Goal: Find specific page/section: Find specific page/section

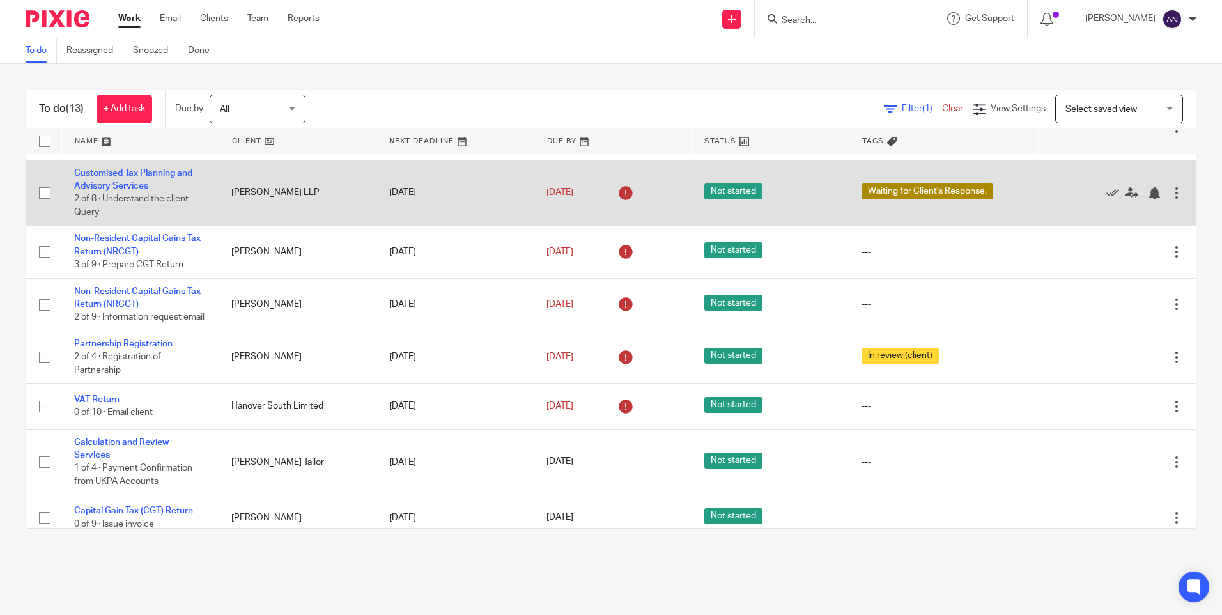
scroll to position [256, 0]
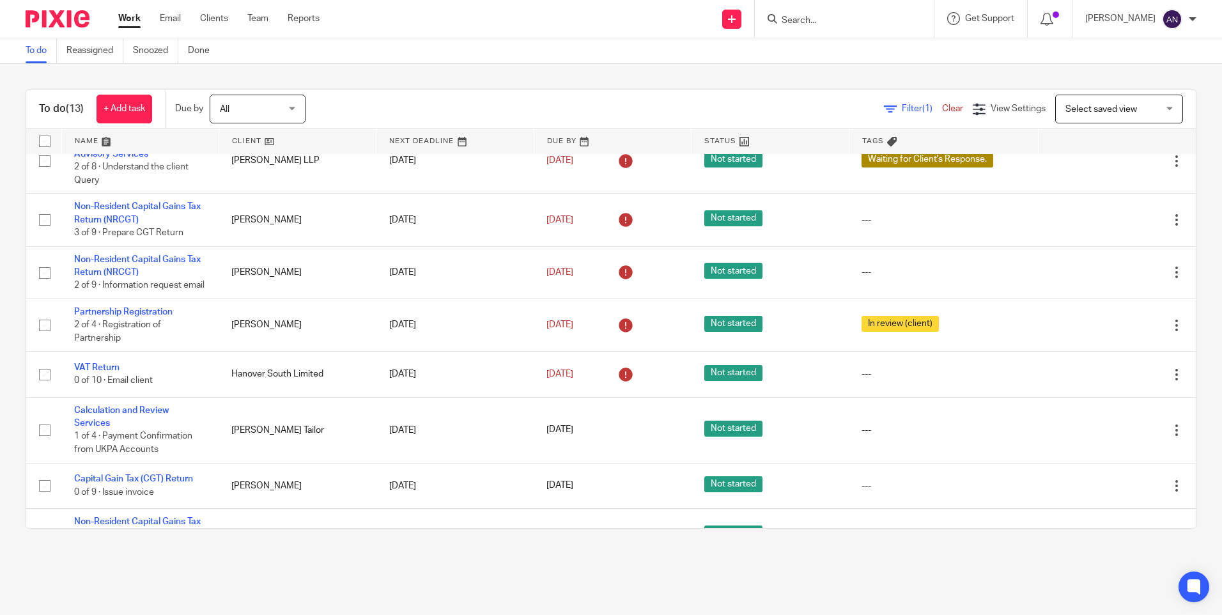
click at [389, 73] on div "To do (13) + Add task Due by All All [DATE] [DATE] This week Next week This mon…" at bounding box center [611, 309] width 1222 height 490
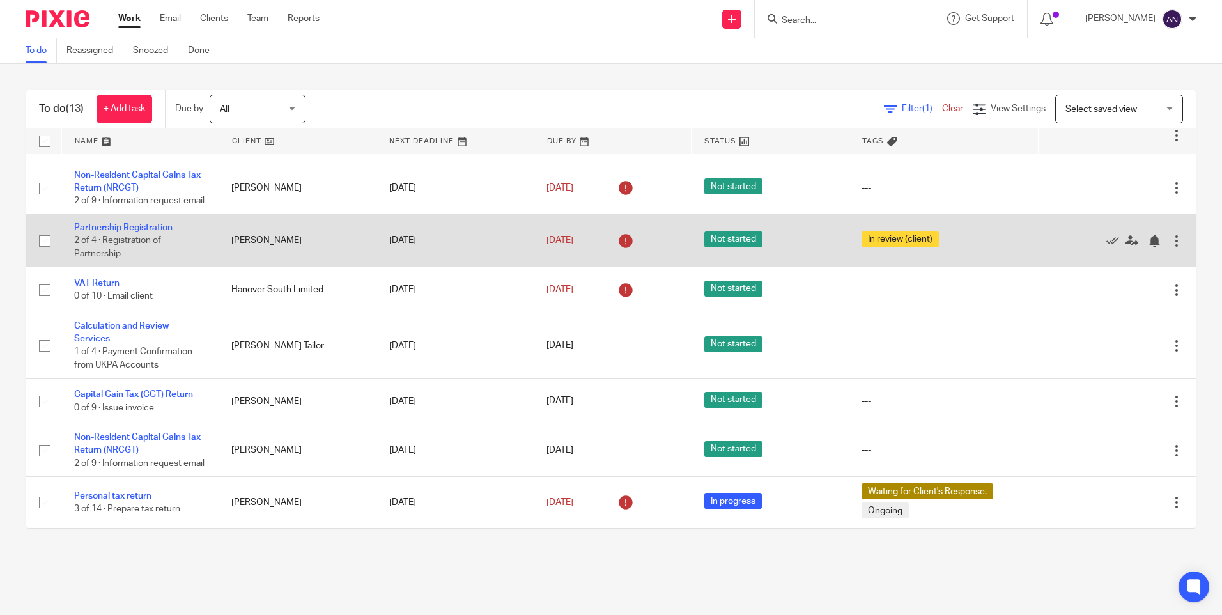
scroll to position [366, 0]
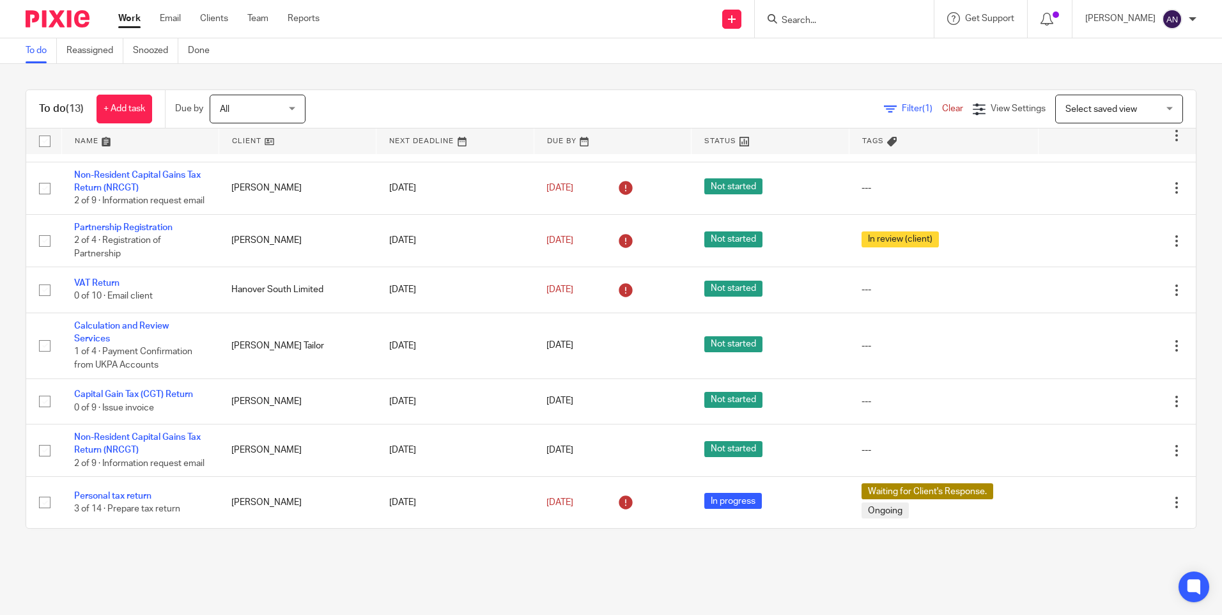
click at [821, 8] on div at bounding box center [844, 19] width 179 height 38
click at [816, 22] on input "Search" at bounding box center [837, 21] width 115 height 12
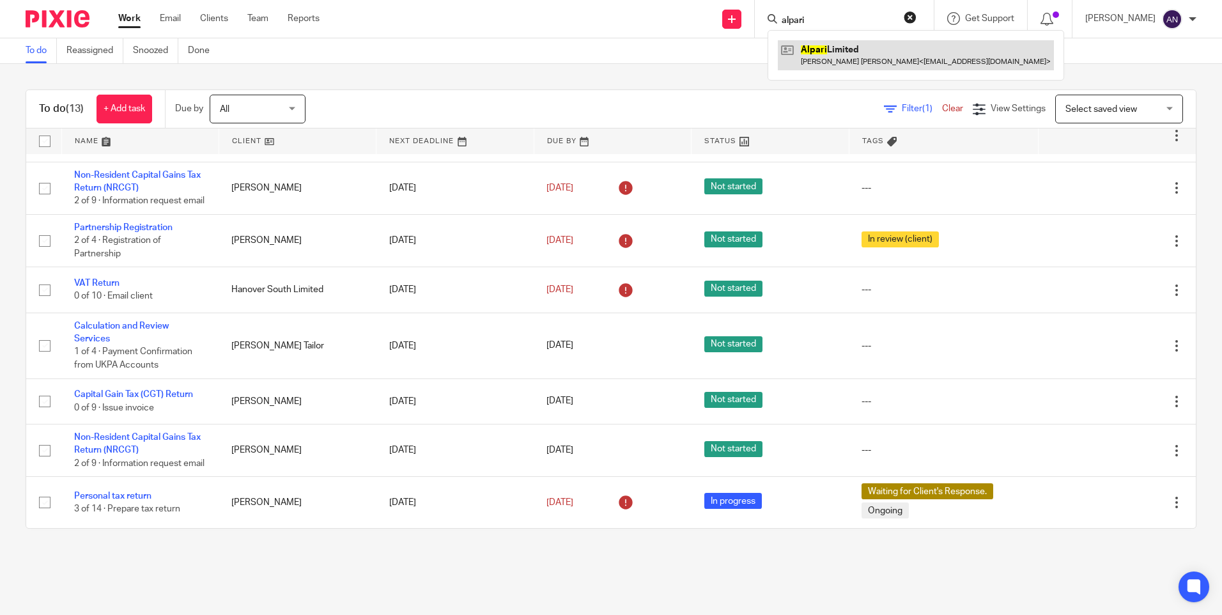
type input "alpari"
click at [869, 56] on link at bounding box center [916, 54] width 276 height 29
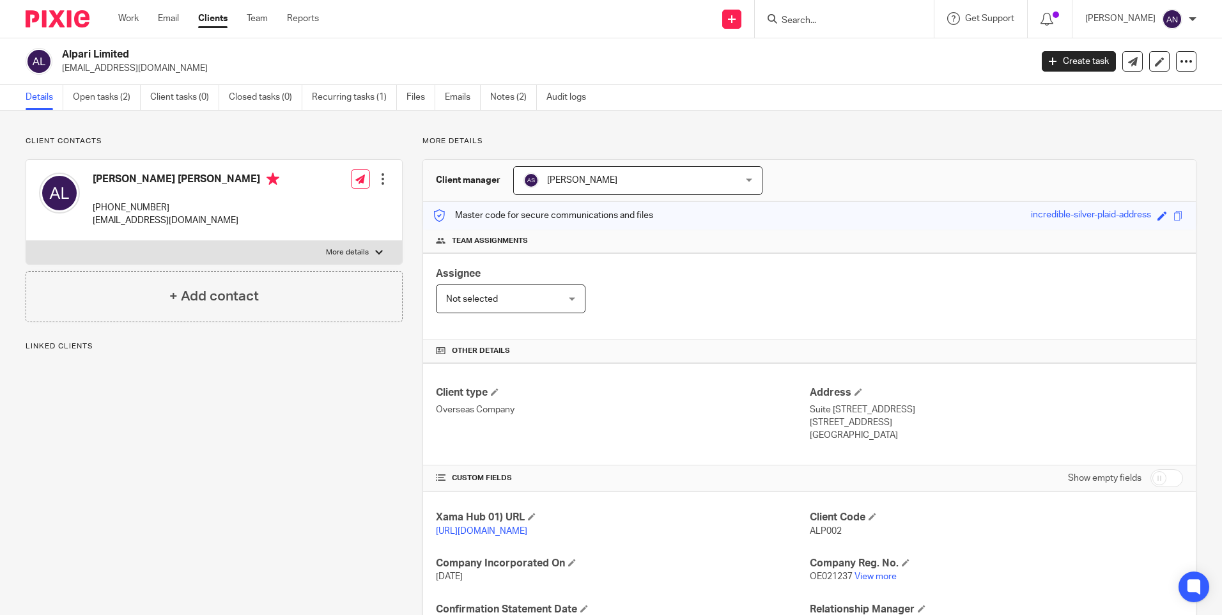
scroll to position [164, 0]
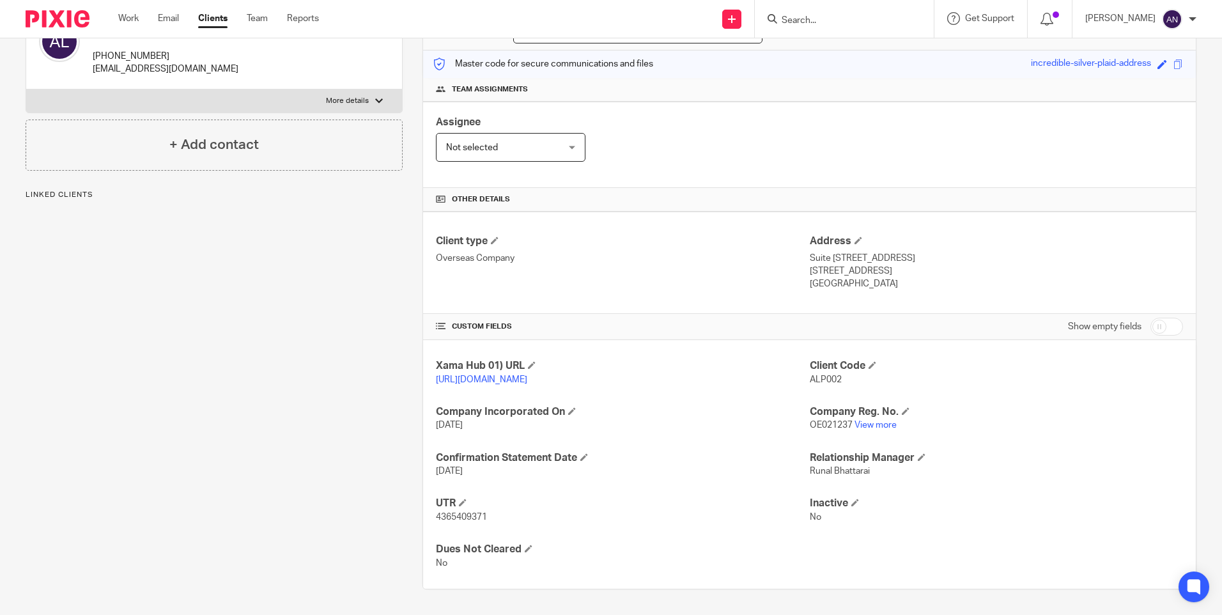
click at [693, 212] on div "Client type Overseas Company Address [STREET_ADDRESS] [STREET_ADDRESS] [GEOGRAP…" at bounding box center [809, 263] width 773 height 102
click at [700, 119] on div "Assignee Not selected Not selected Not selected [PERSON_NAME] [PERSON_NAME] [PE…" at bounding box center [809, 145] width 773 height 86
